Goal: Information Seeking & Learning: Check status

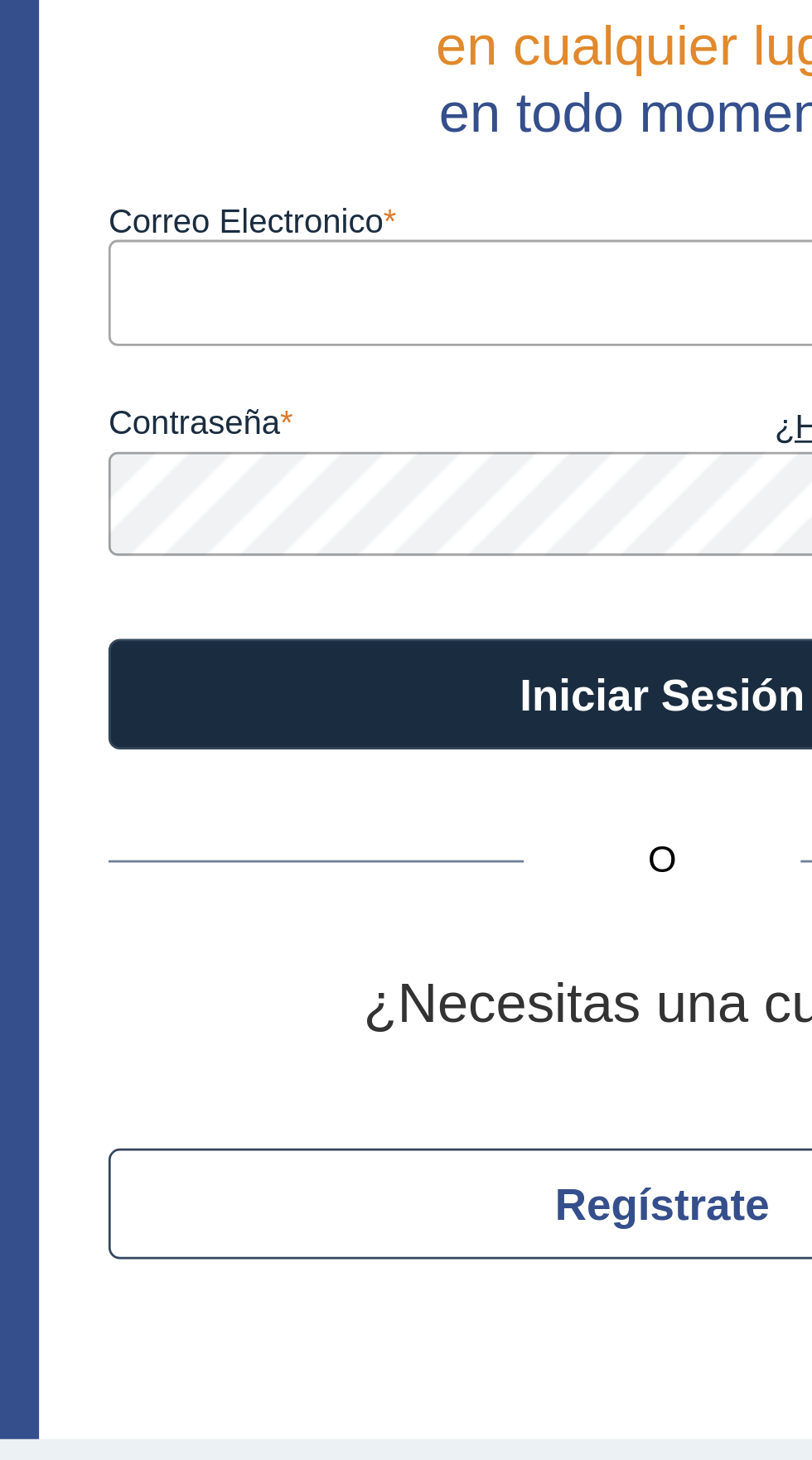
click at [534, 222] on input "Correo Electronico" at bounding box center [555, 214] width 397 height 37
type input "[EMAIL_ADDRESS][DOMAIN_NAME]"
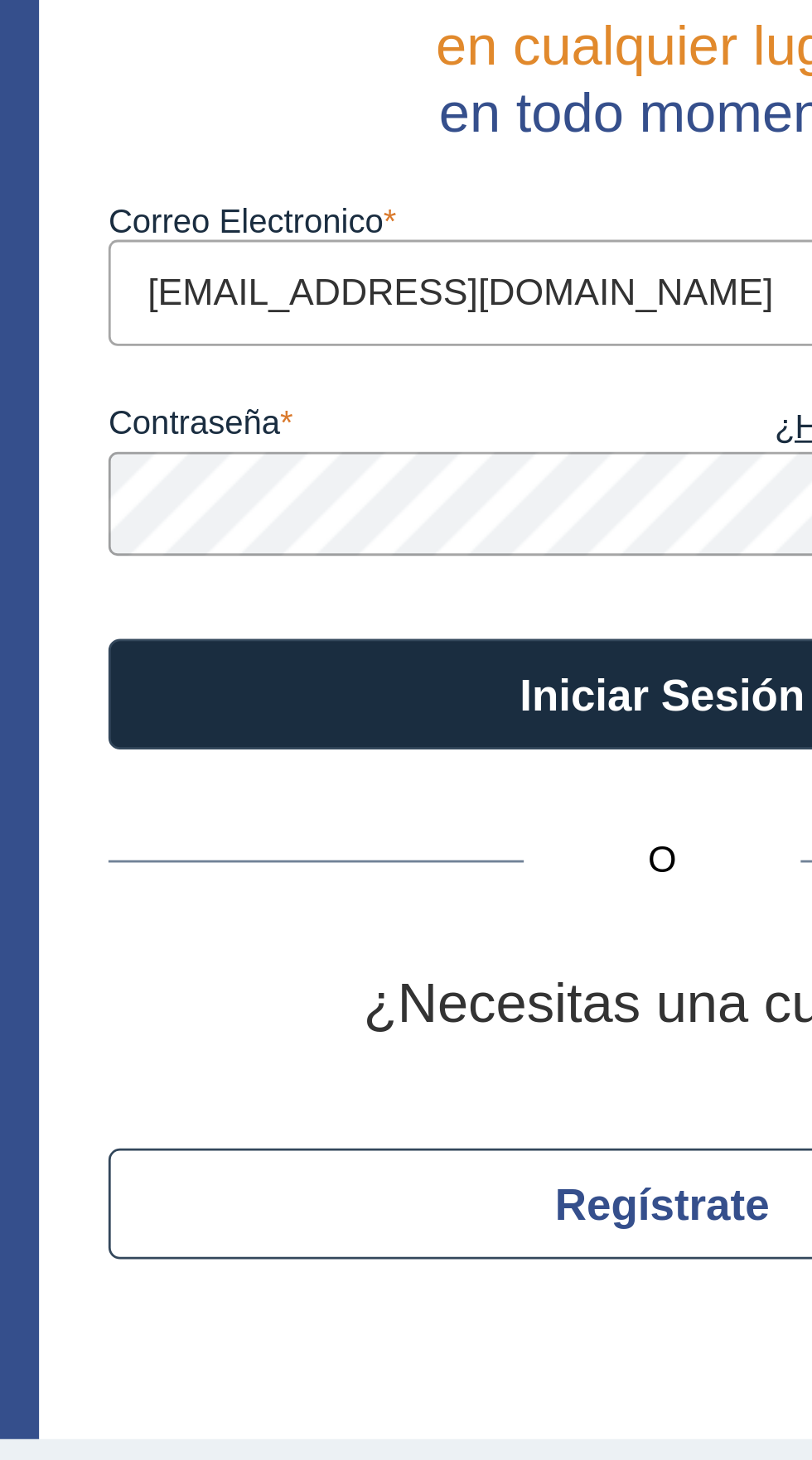
click at [356, 339] on button "Iniciar Sesión" at bounding box center [555, 359] width 397 height 40
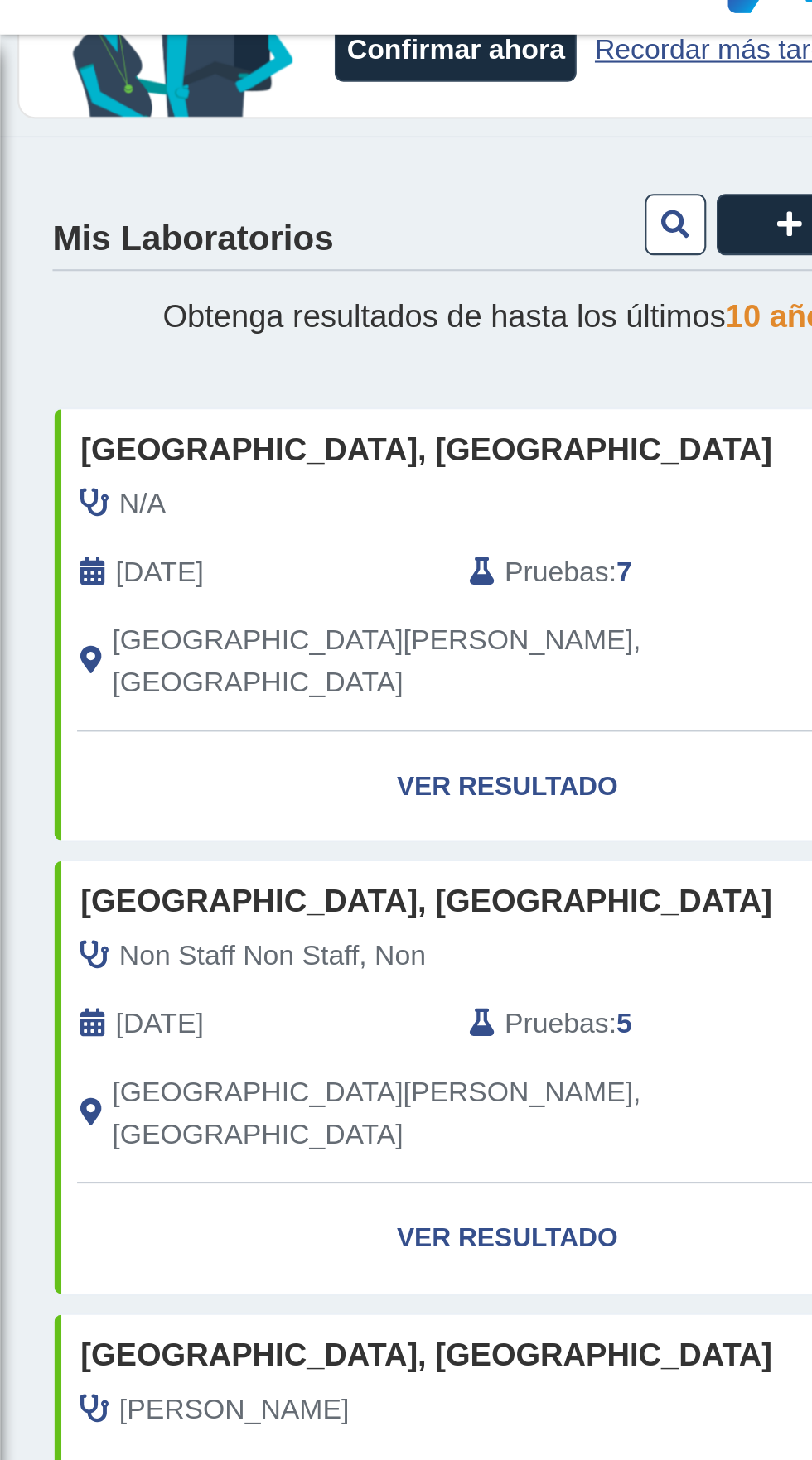
scroll to position [116, 0]
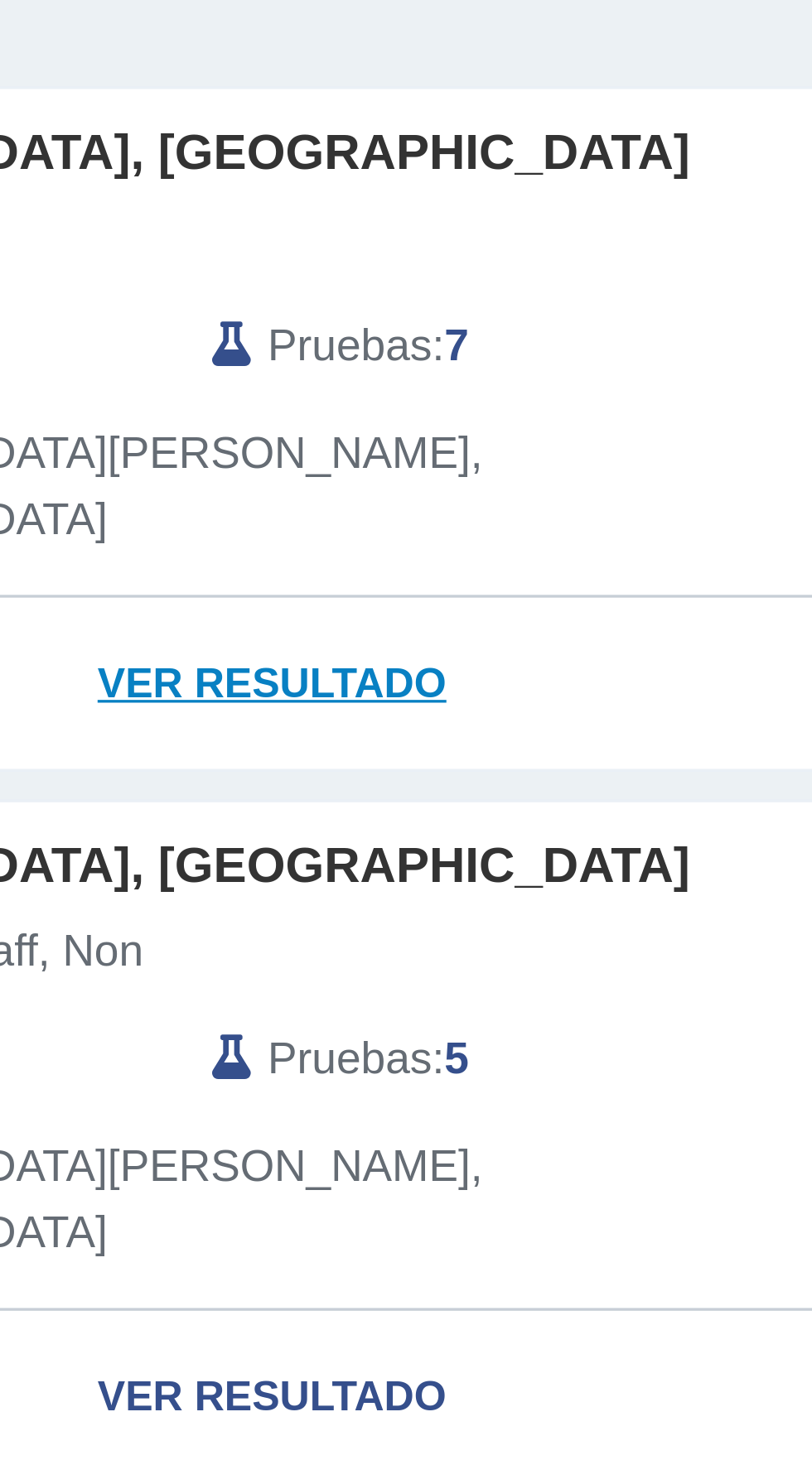
click at [257, 395] on link "Ver Resultado" at bounding box center [239, 402] width 428 height 52
click at [274, 385] on link "Ver Resultado" at bounding box center [239, 402] width 428 height 52
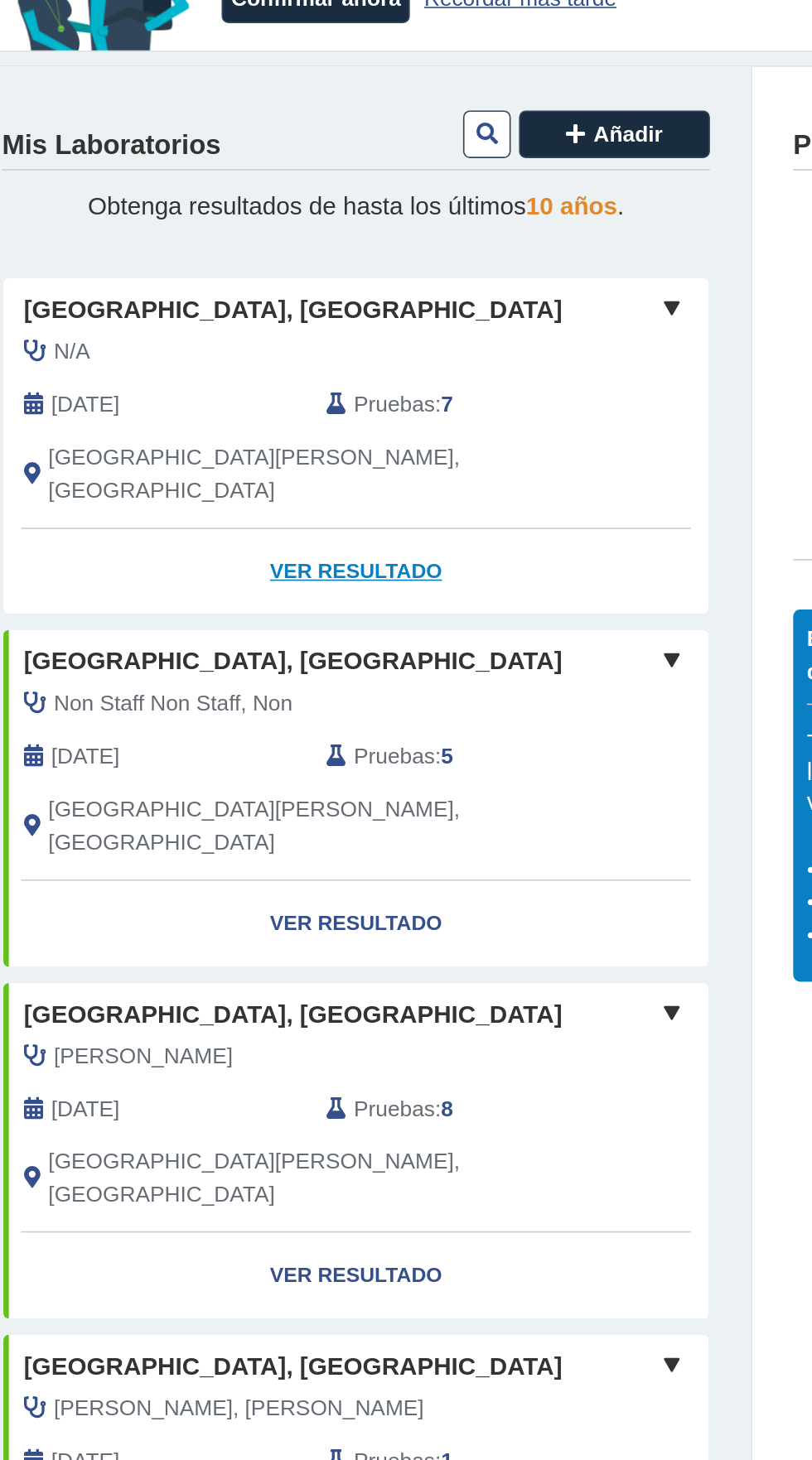
scroll to position [112, 0]
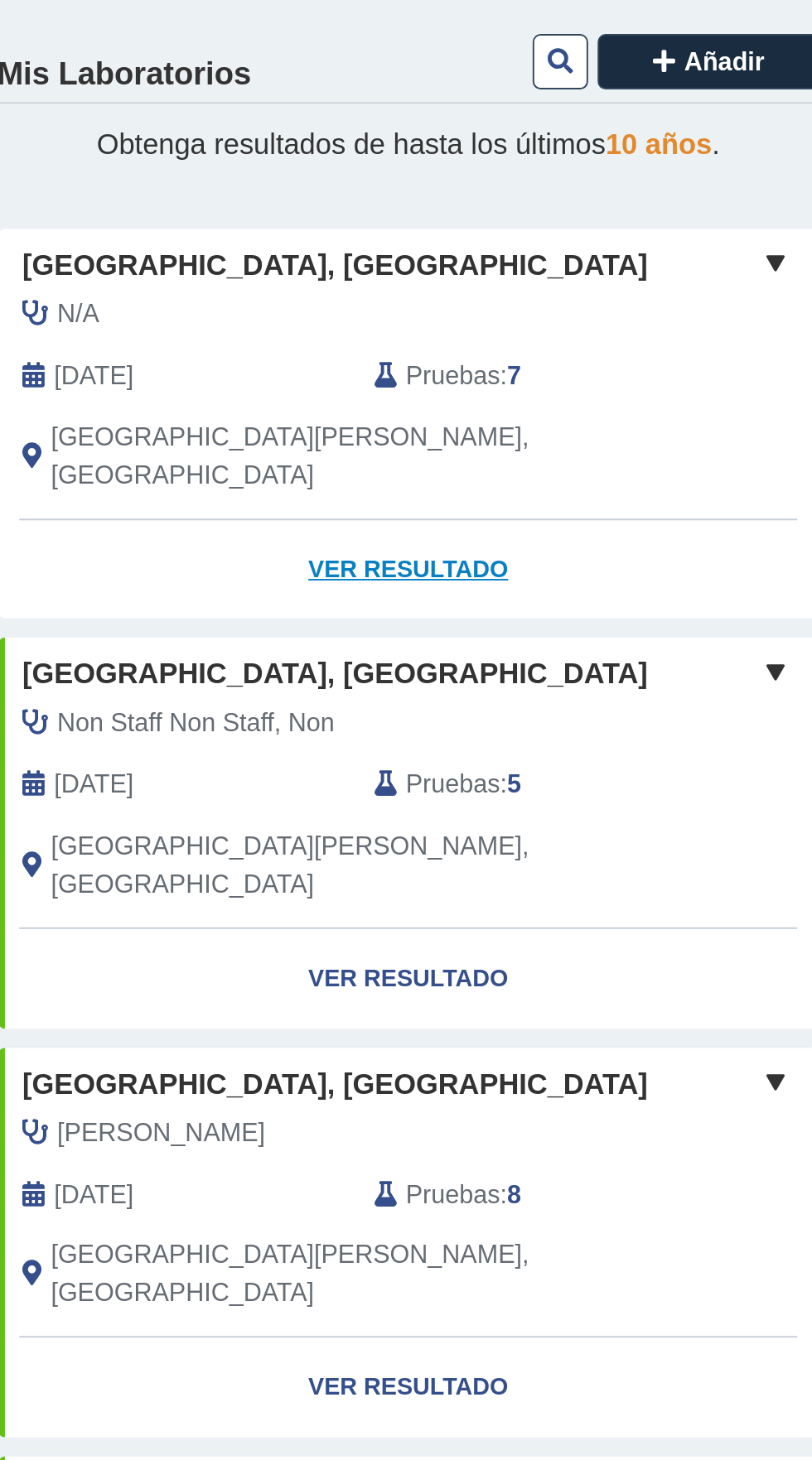
click at [255, 392] on link "Ver Resultado" at bounding box center [239, 406] width 428 height 52
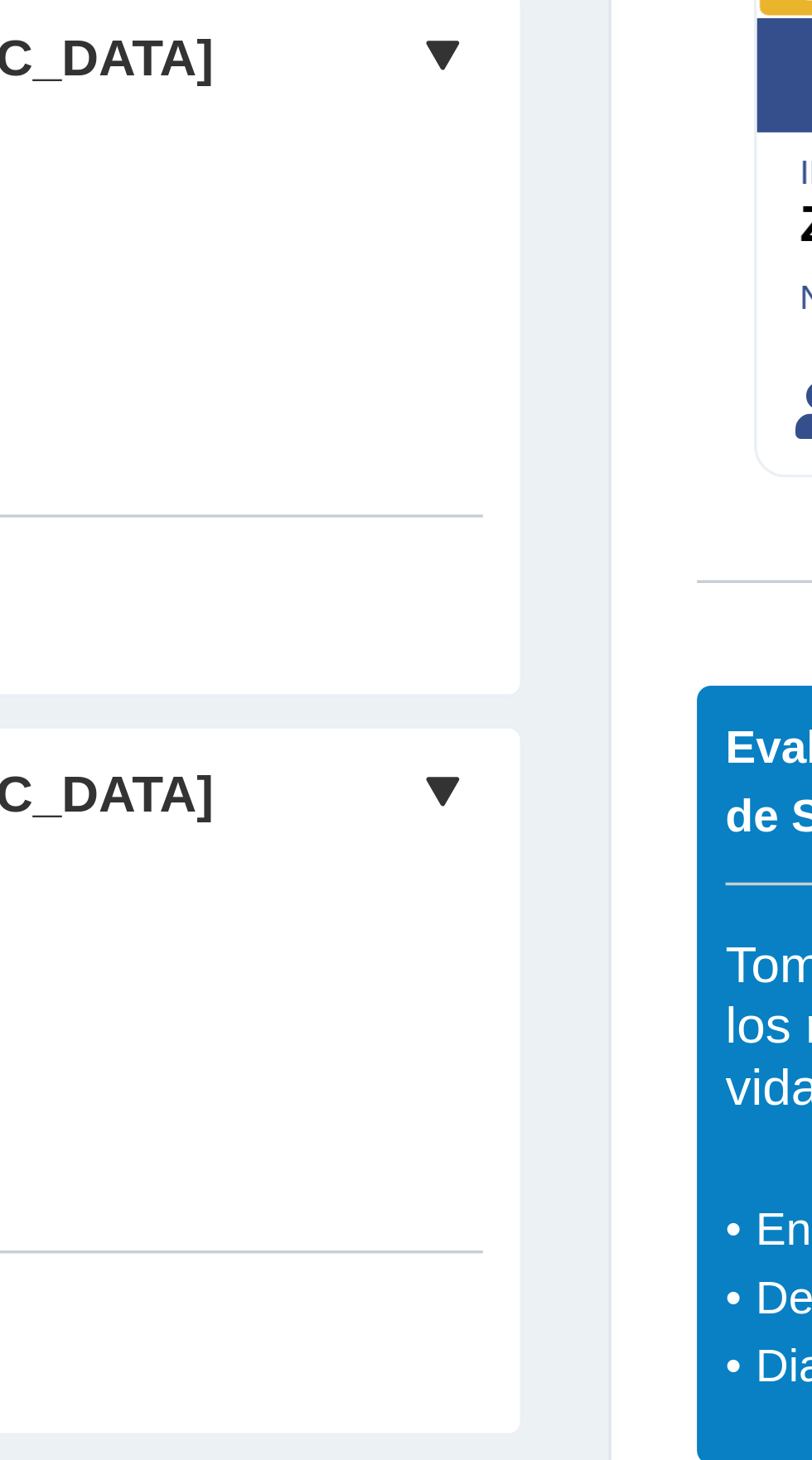
scroll to position [6, 0]
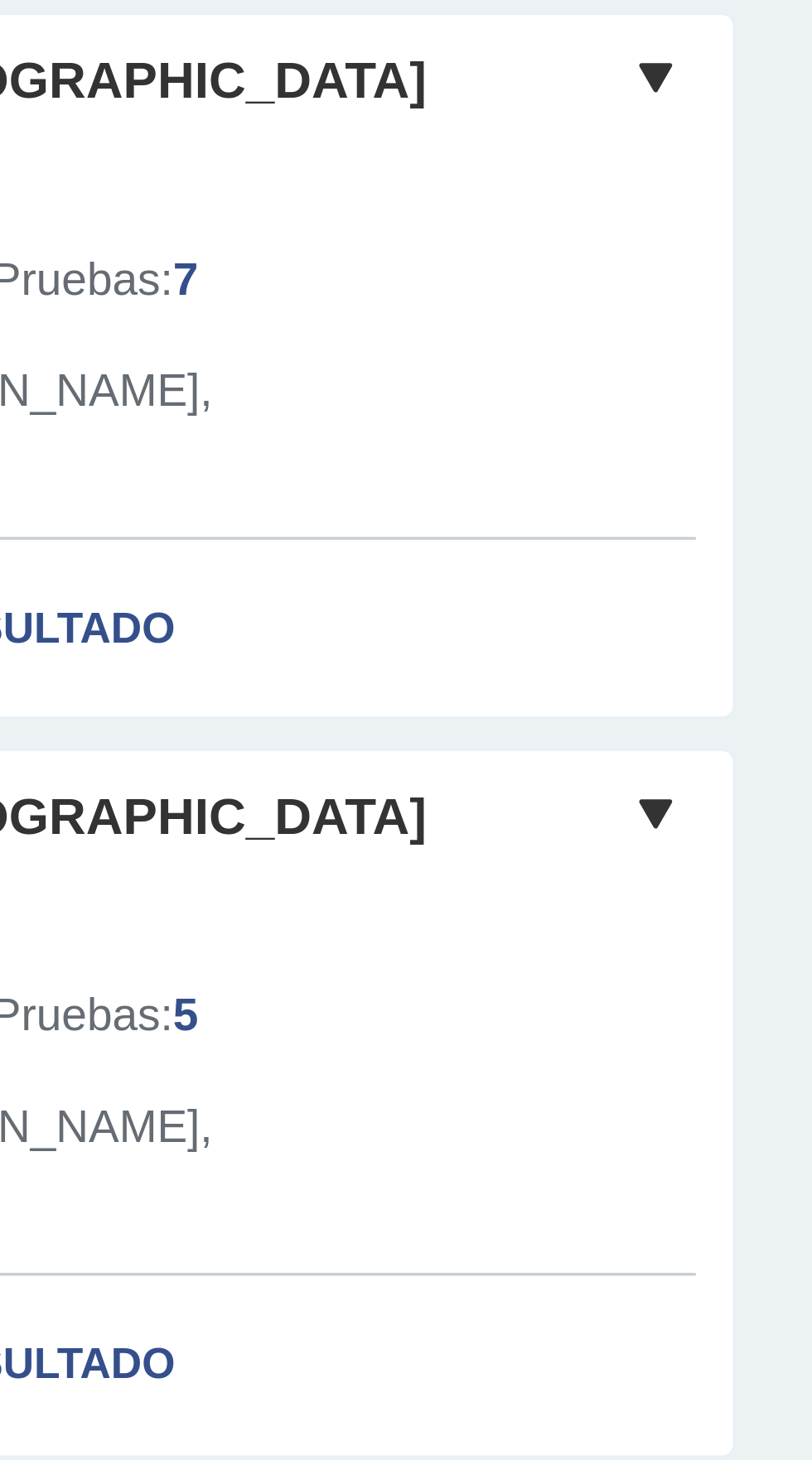
click at [436, 353] on span at bounding box center [431, 353] width 20 height 20
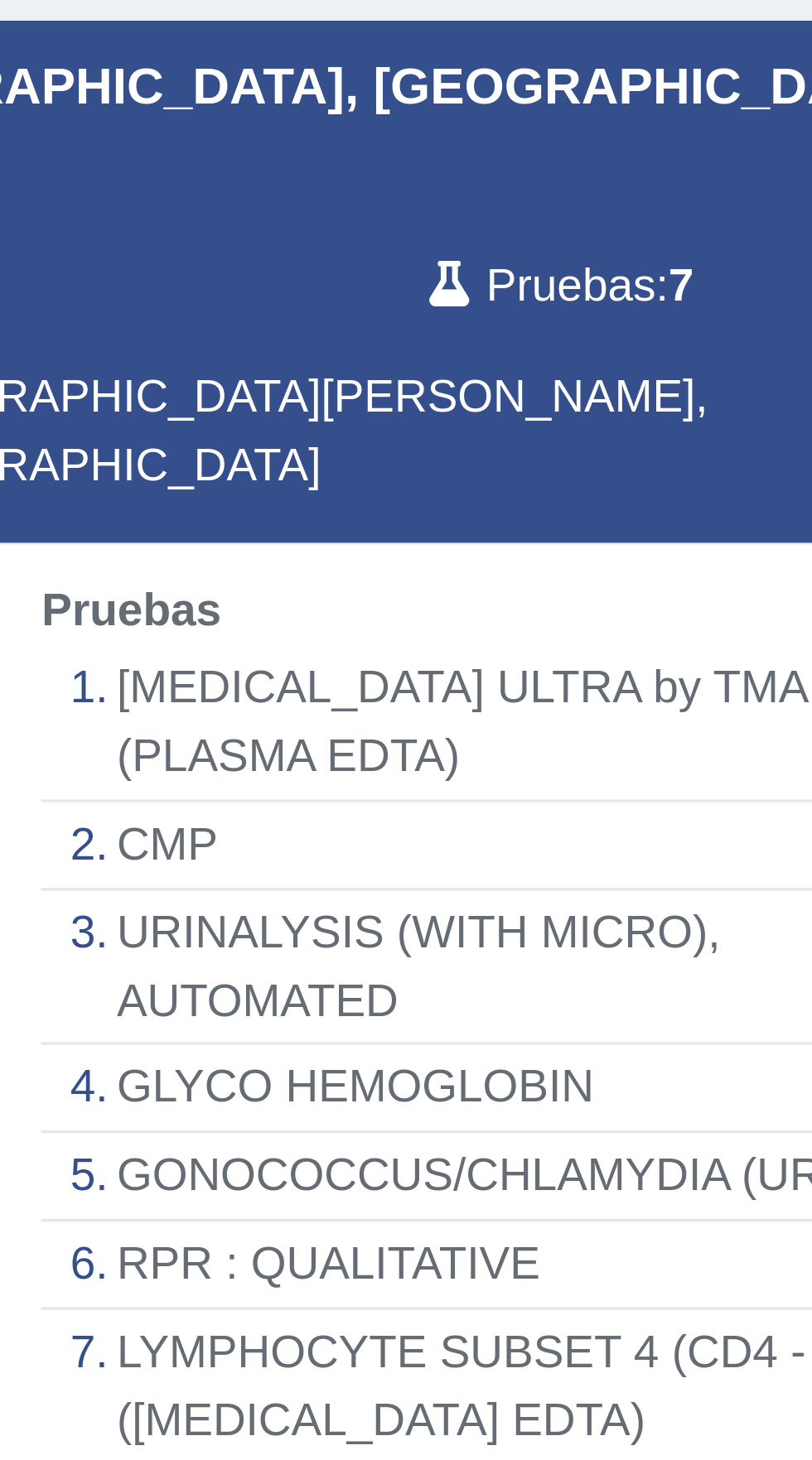
scroll to position [4, 0]
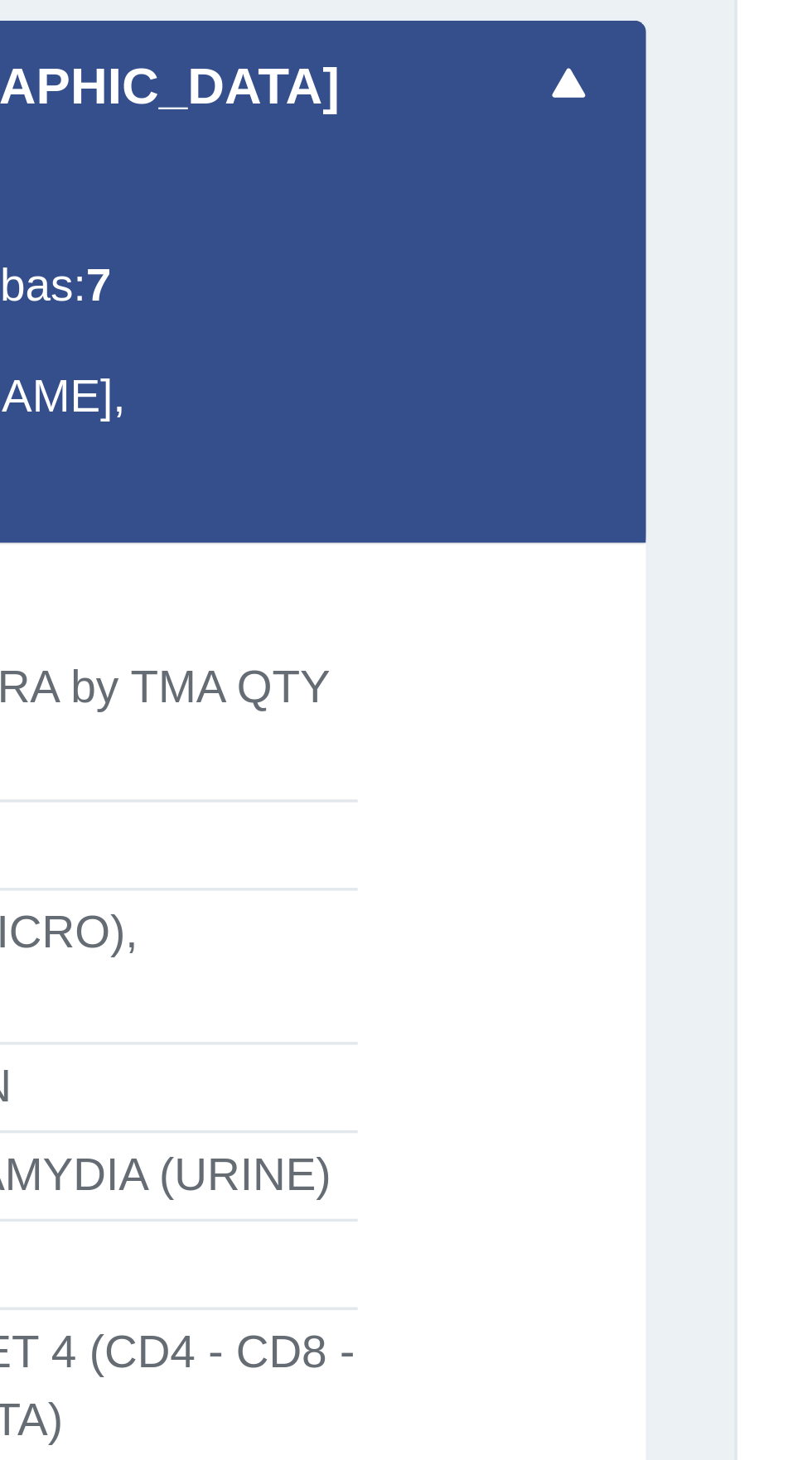
click at [432, 355] on span at bounding box center [431, 354] width 20 height 20
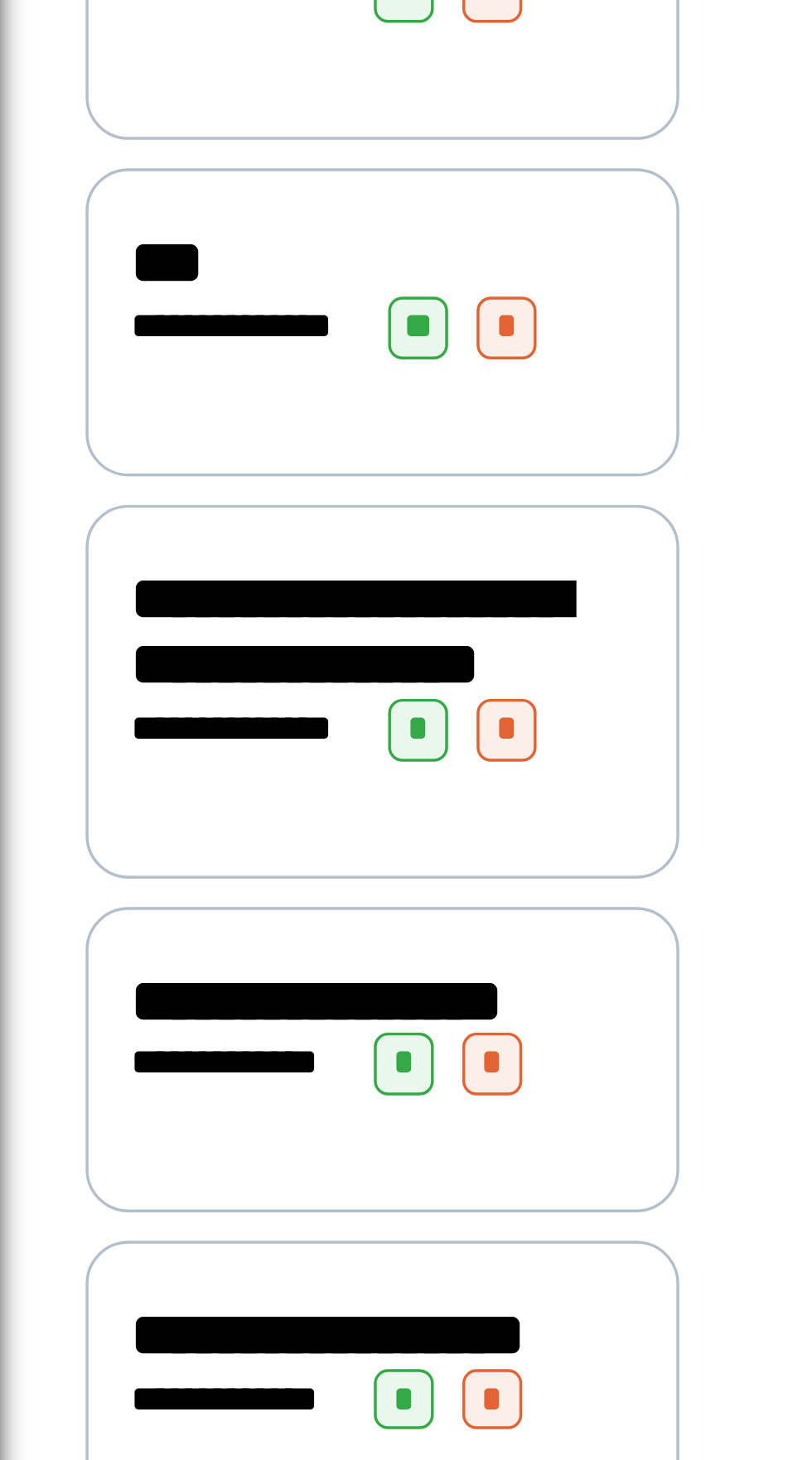
click at [78, 832] on div "**********" at bounding box center [111, 778] width 173 height 109
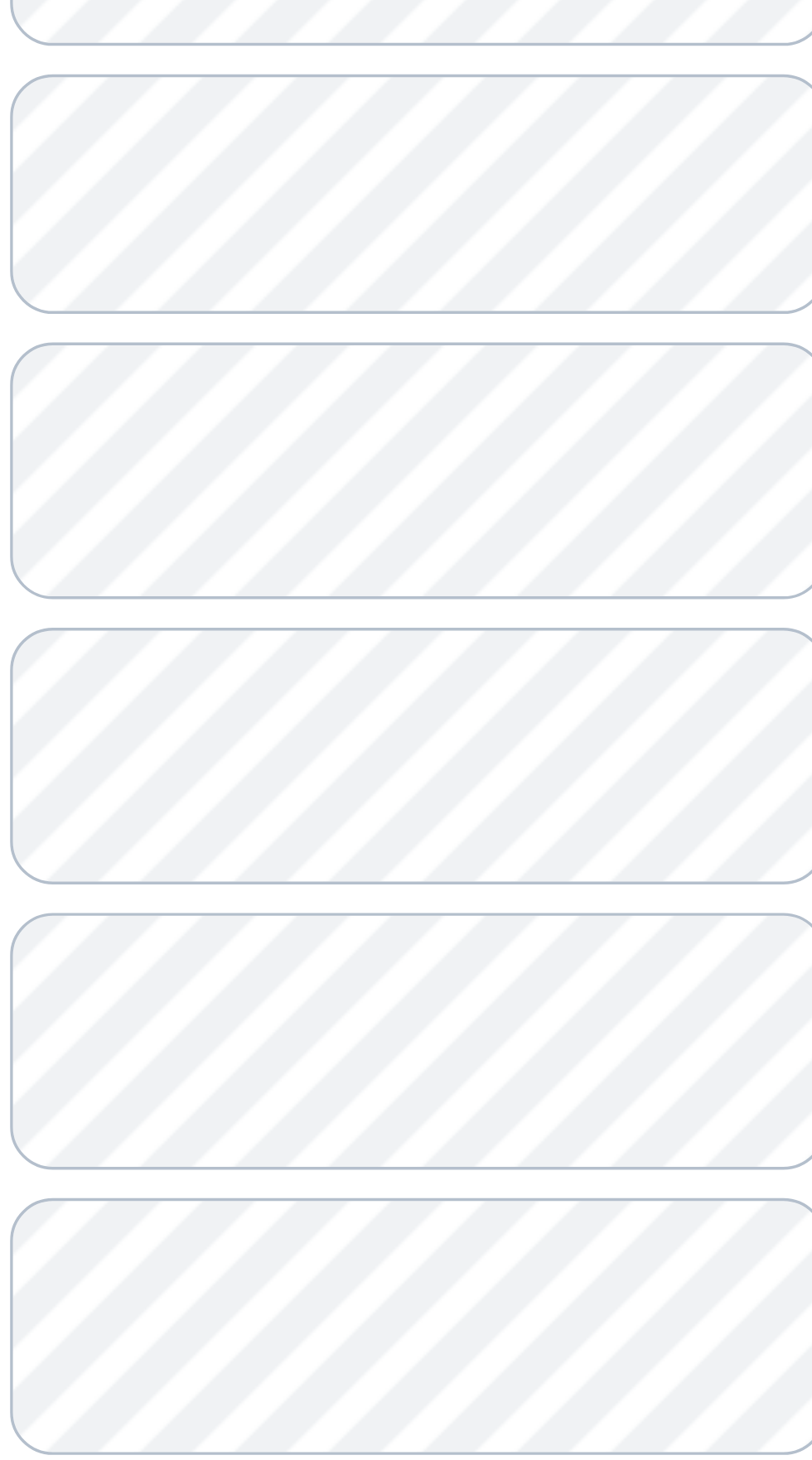
scroll to position [150, 0]
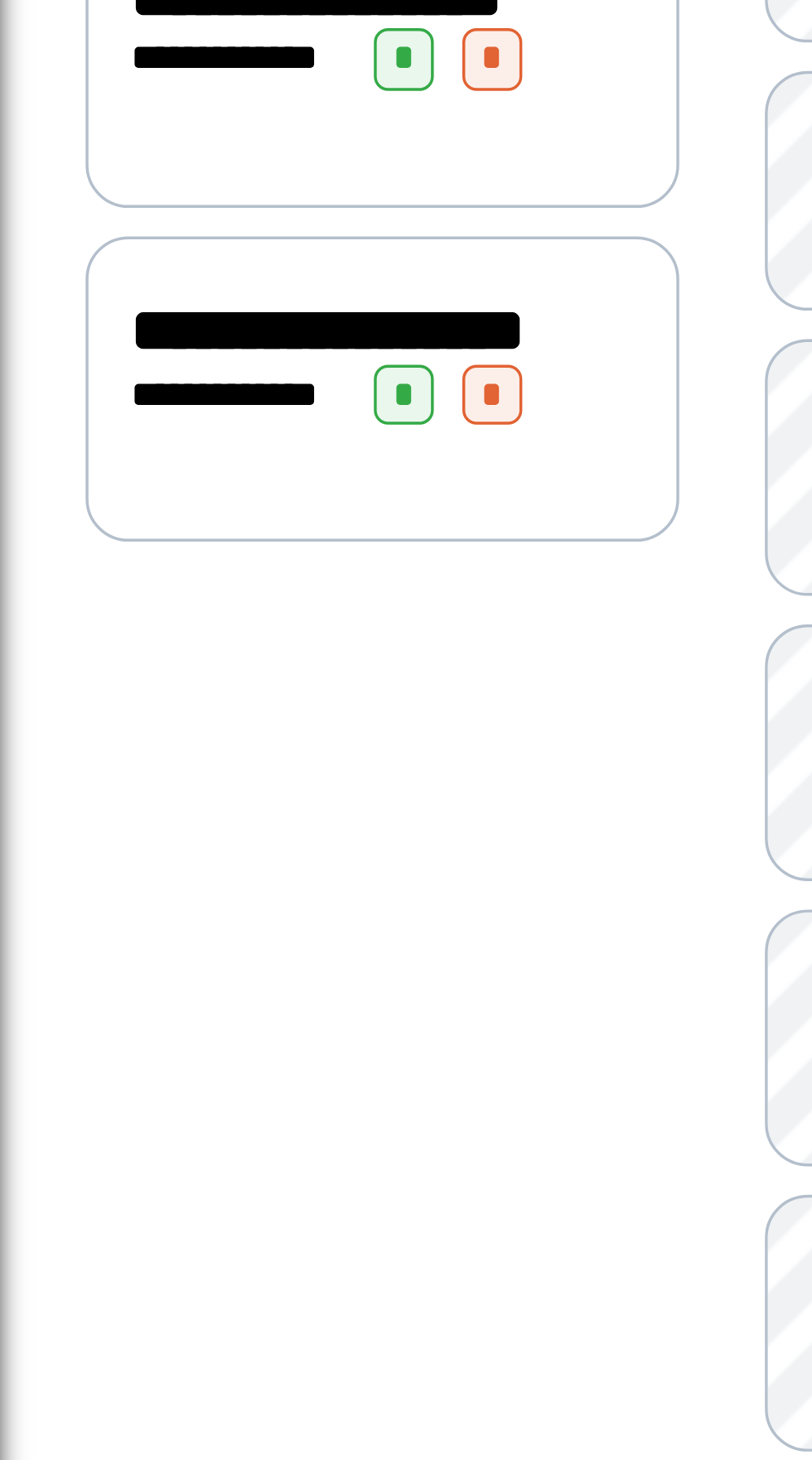
click at [59, 876] on div "**********" at bounding box center [111, 831] width 173 height 89
